Goal: Task Accomplishment & Management: Manage account settings

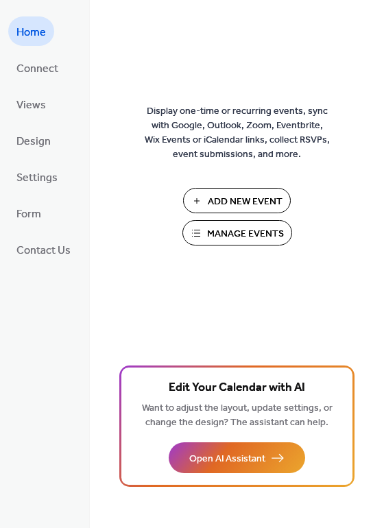
click at [248, 236] on span "Manage Events" at bounding box center [245, 234] width 77 height 14
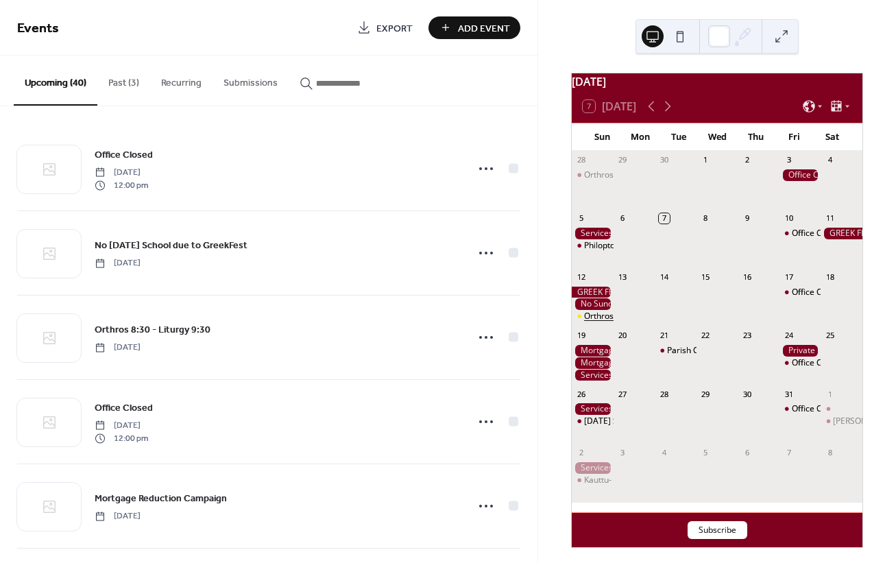
click at [608, 322] on div "Orthros 8:30 - Liturgy 9:30" at bounding box center [633, 317] width 99 height 12
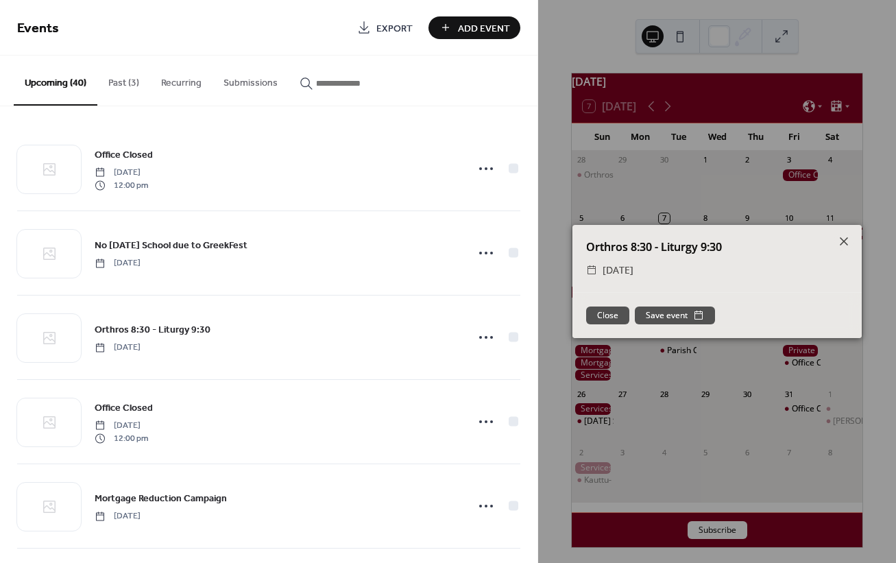
click at [615, 316] on button "Close" at bounding box center [607, 316] width 43 height 18
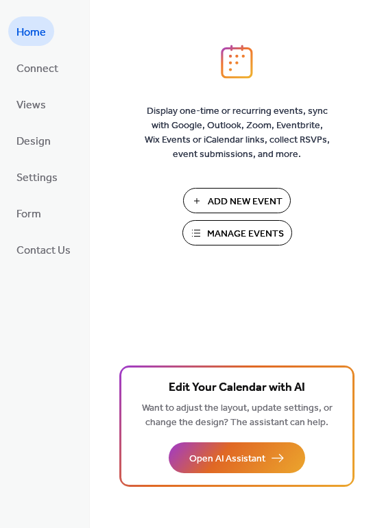
click at [237, 235] on span "Manage Events" at bounding box center [245, 234] width 77 height 14
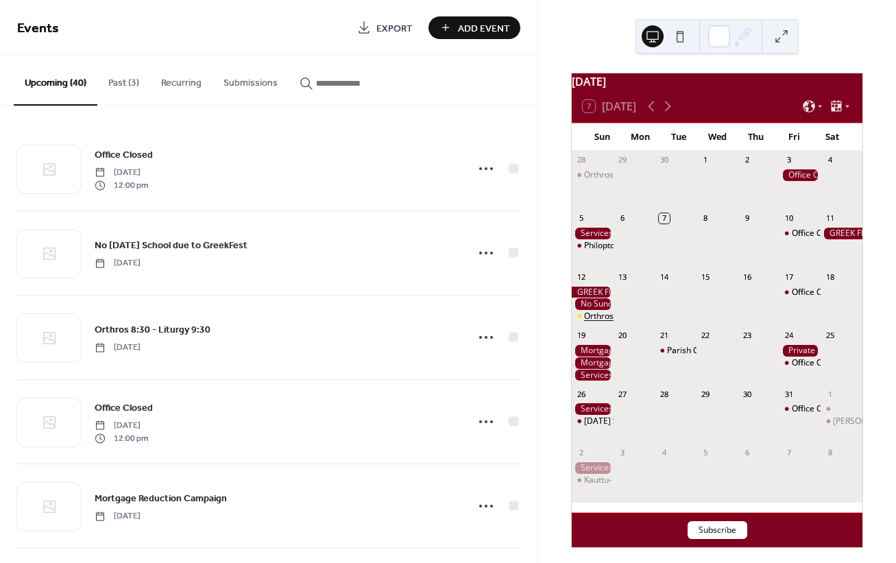
click at [604, 322] on div "Orthros 8:30 - Liturgy 9:30" at bounding box center [633, 317] width 99 height 12
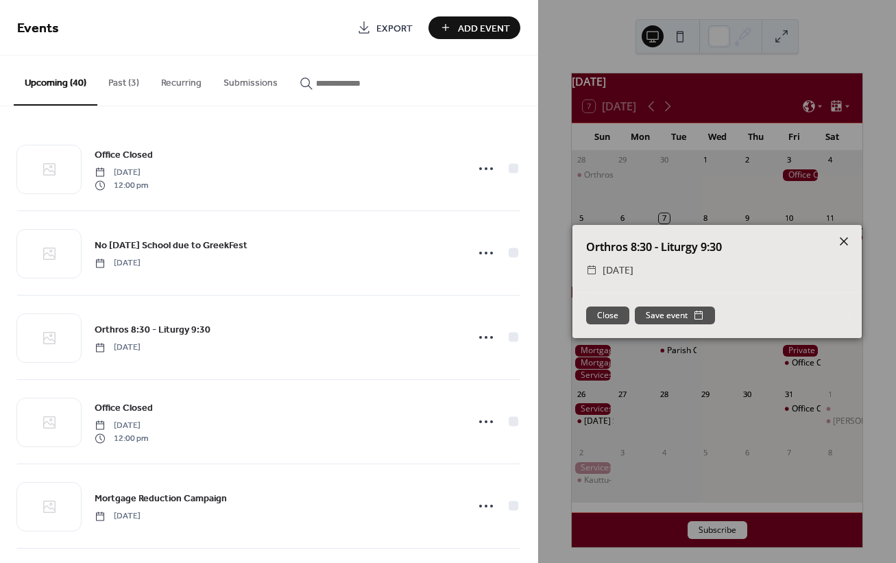
click at [846, 241] on icon at bounding box center [844, 241] width 16 height 16
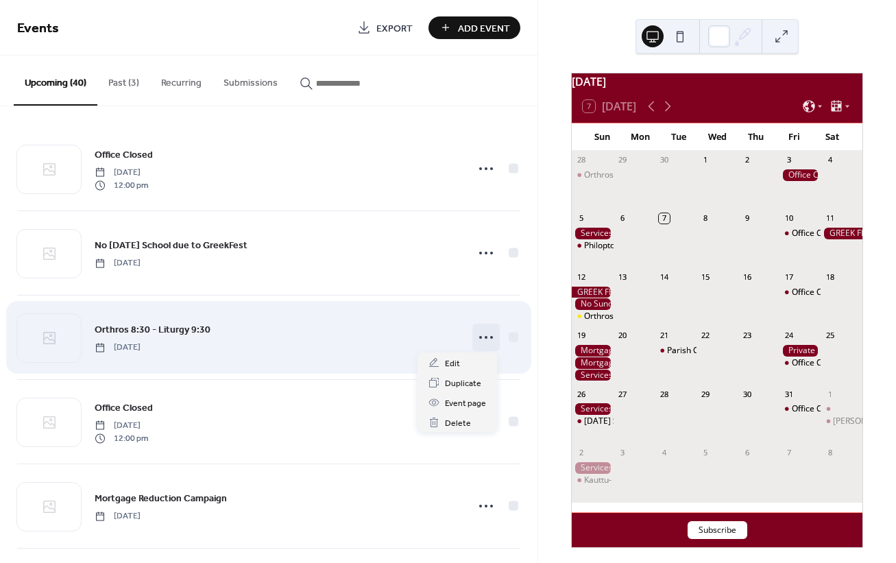
click at [479, 337] on icon at bounding box center [486, 337] width 22 height 22
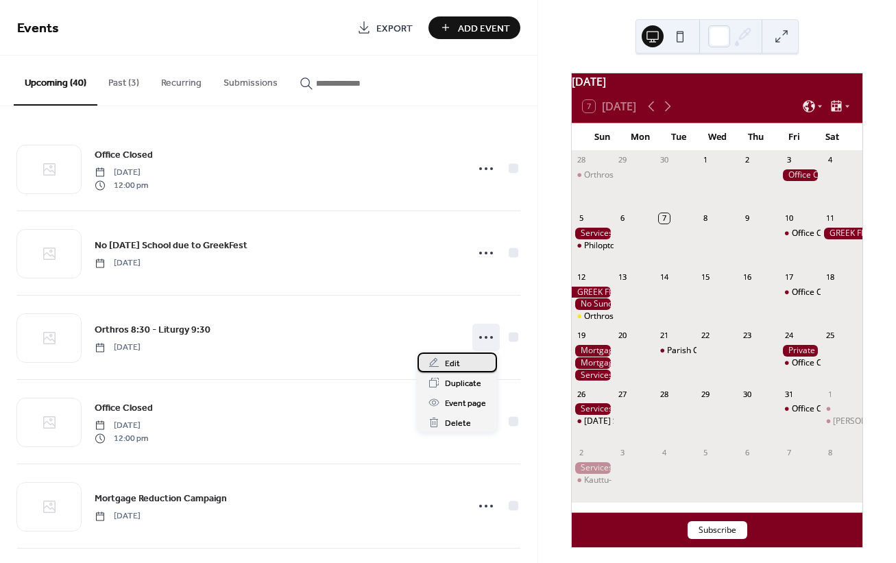
click at [445, 360] on span "Edit" at bounding box center [452, 364] width 15 height 14
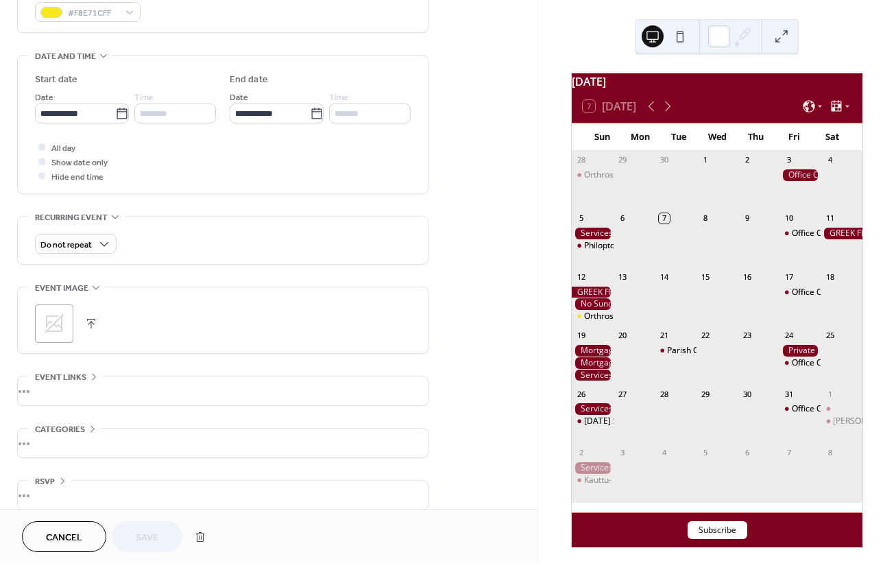
scroll to position [404, 0]
